Goal: Task Accomplishment & Management: Manage account settings

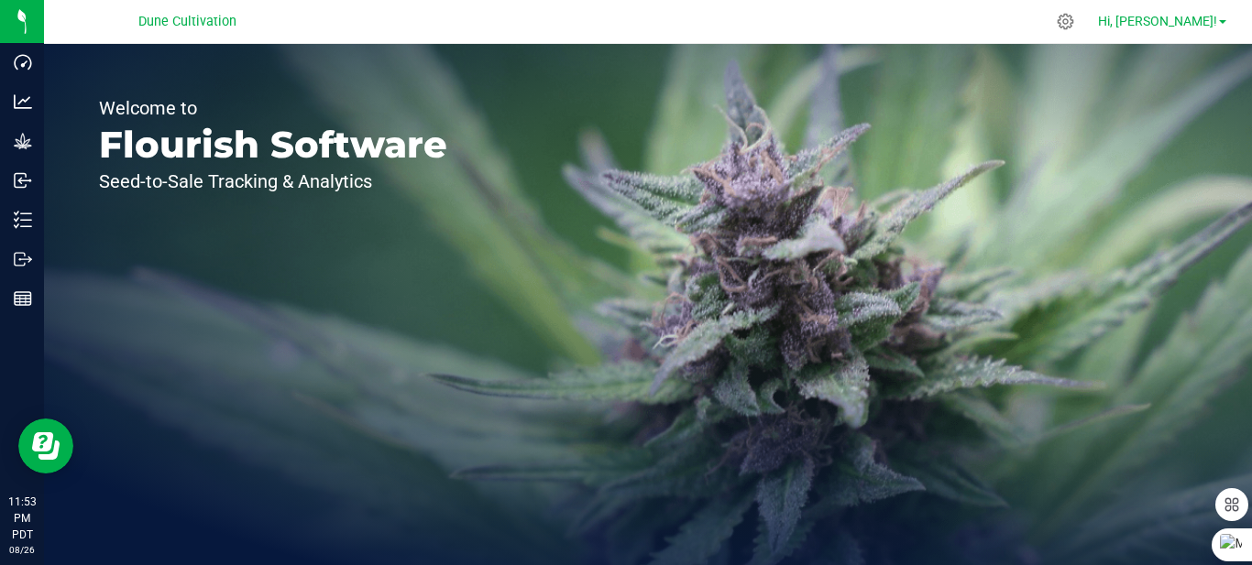
click at [1224, 18] on link "Hi, [PERSON_NAME]!" at bounding box center [1162, 21] width 143 height 19
click at [1222, 20] on span at bounding box center [1222, 22] width 7 height 4
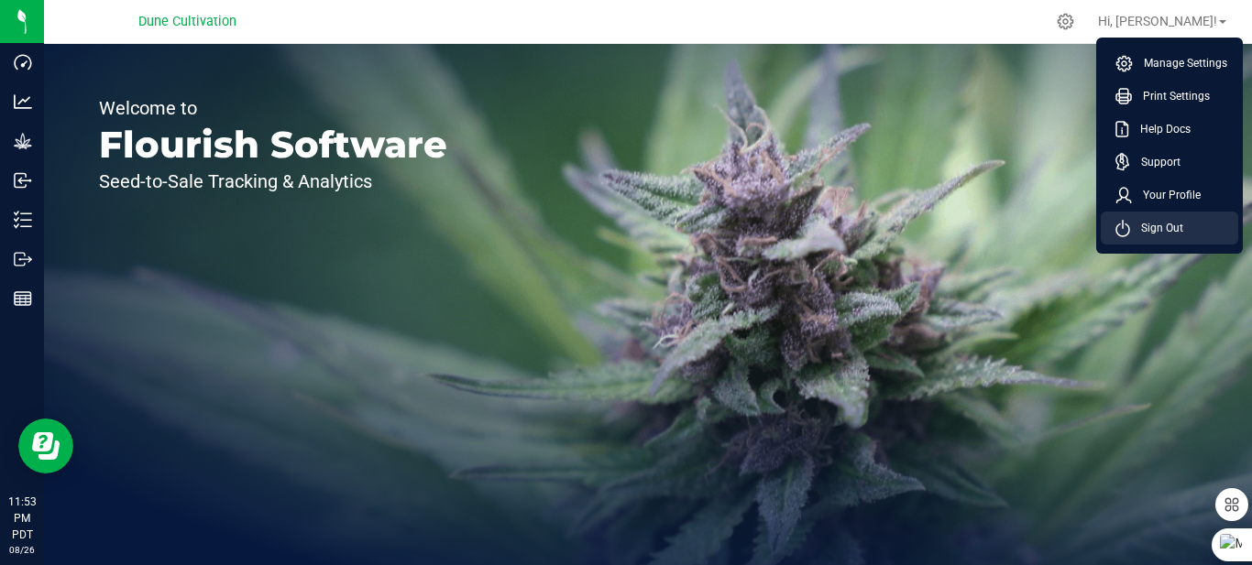
click at [1161, 236] on span "Sign Out" at bounding box center [1156, 228] width 53 height 18
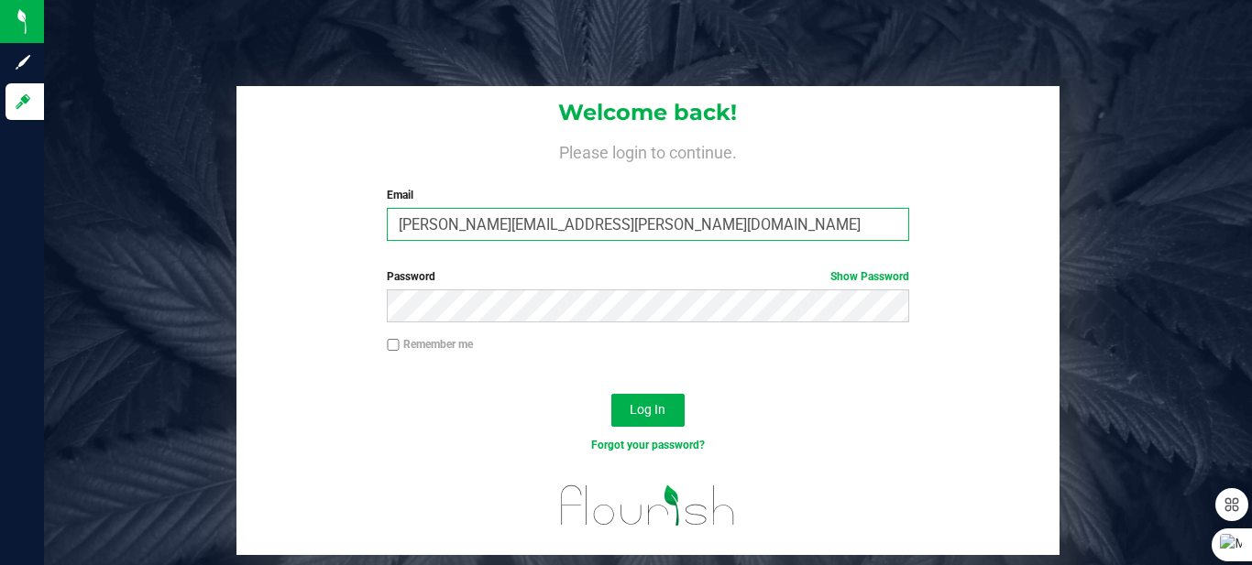
click at [656, 224] on input "[PERSON_NAME][EMAIL_ADDRESS][PERSON_NAME][DOMAIN_NAME]" at bounding box center [647, 224] width 521 height 33
type input "[PERSON_NAME][EMAIL_ADDRESS][PERSON_NAME][DOMAIN_NAME]"
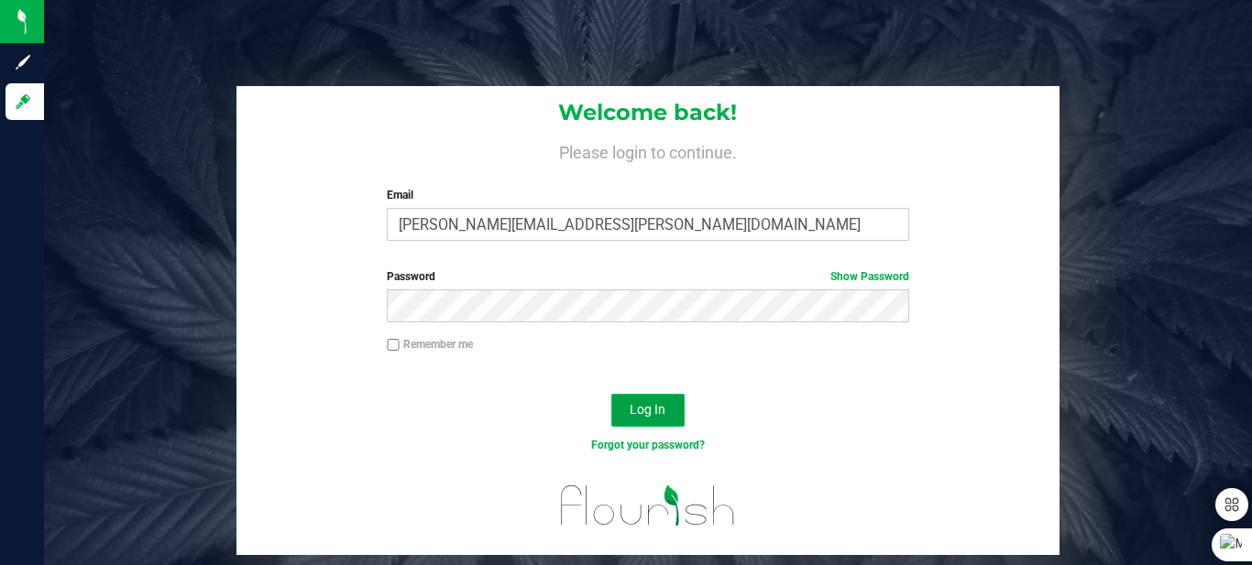
click at [658, 412] on span "Log In" at bounding box center [648, 409] width 36 height 15
